Goal: Find specific page/section

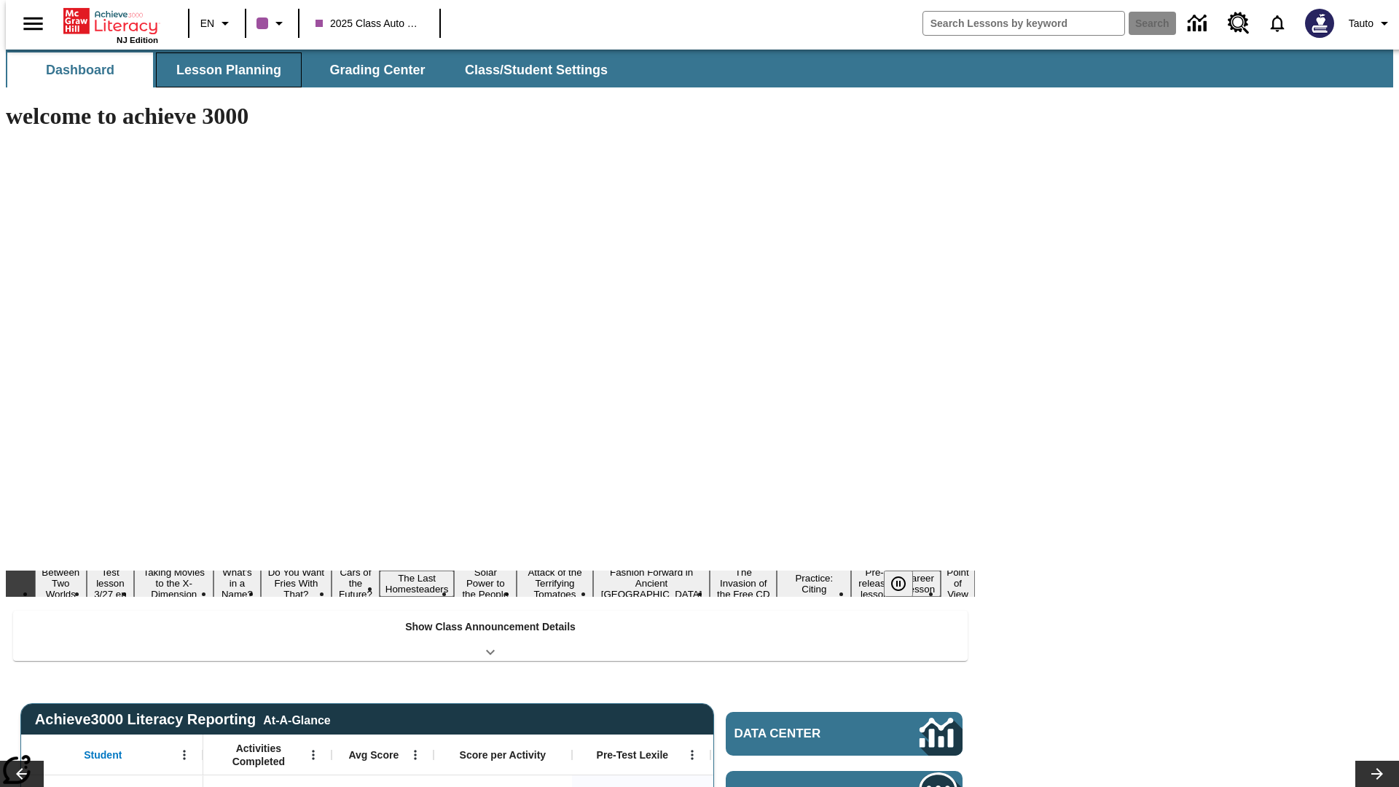
click at [223, 70] on button "Lesson Planning" at bounding box center [229, 69] width 146 height 35
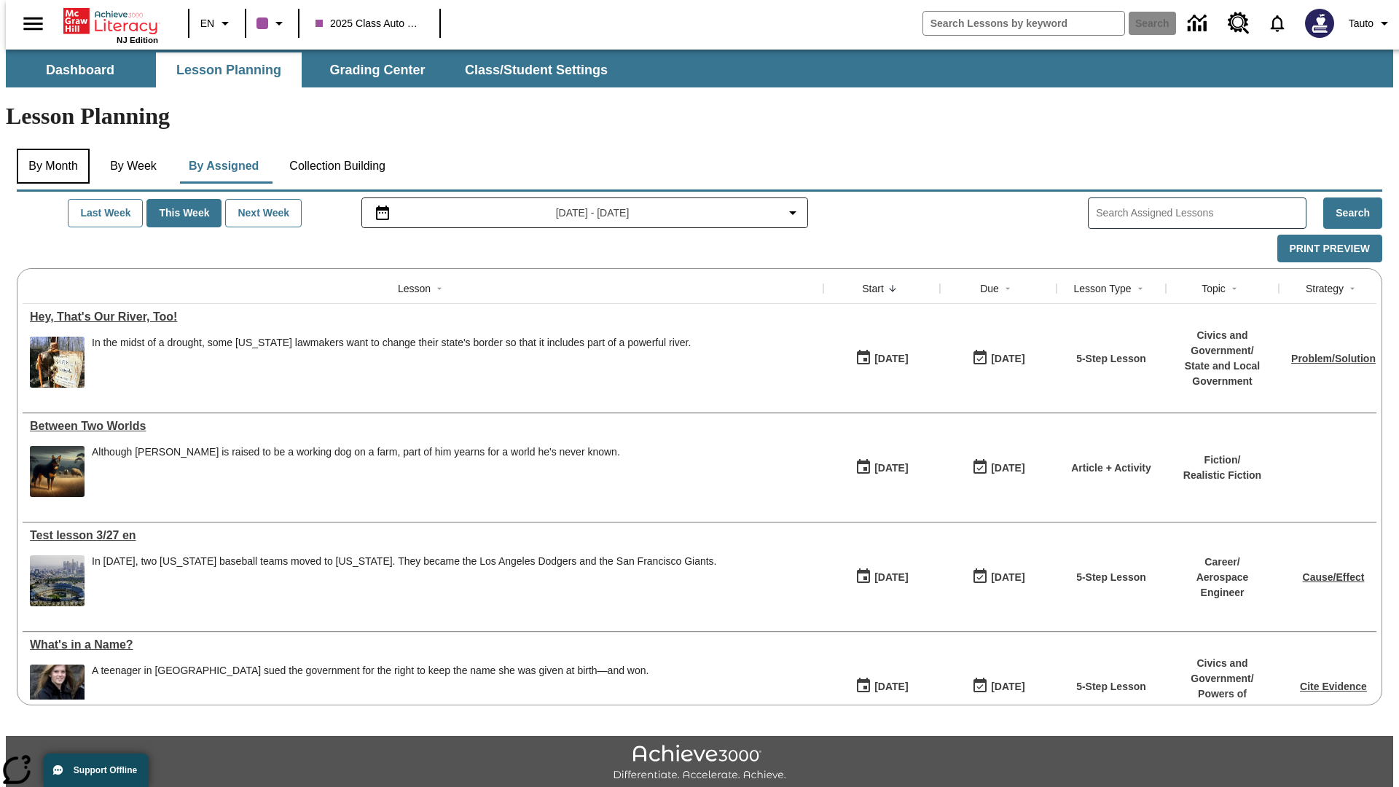
click at [49, 149] on button "By Month" at bounding box center [53, 166] width 73 height 35
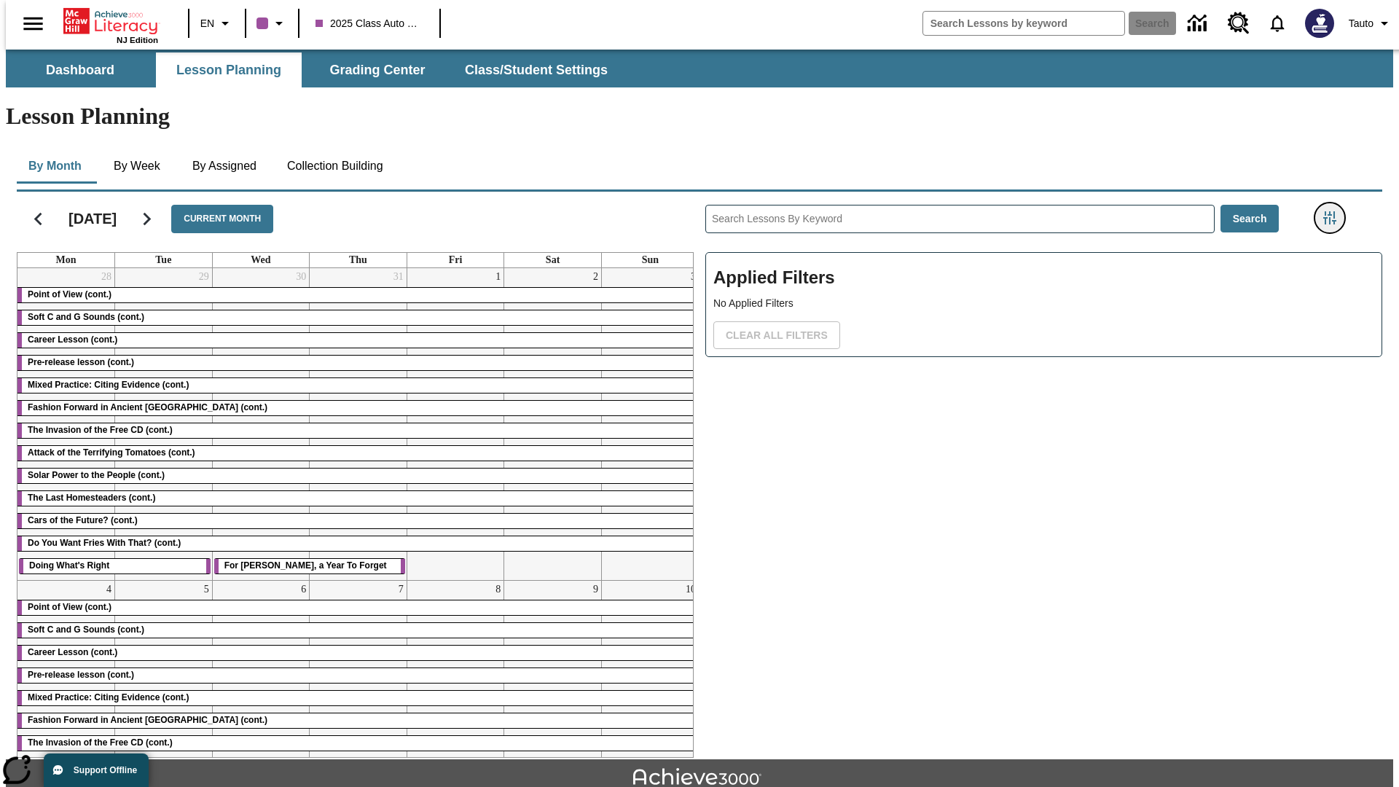
click at [1334, 211] on icon "Filters Side menu" at bounding box center [1329, 217] width 13 height 13
